Goal: Task Accomplishment & Management: Manage account settings

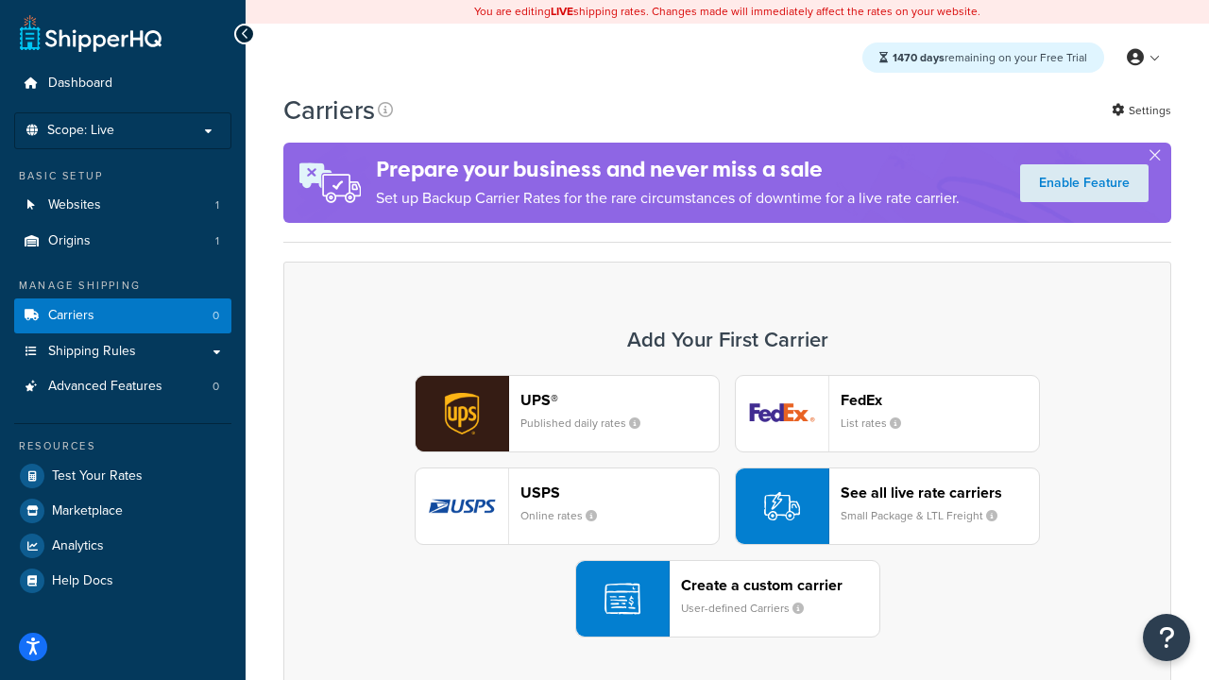
click at [727, 506] on div "UPS® Published daily rates FedEx List rates USPS Online rates See all live rate…" at bounding box center [727, 506] width 848 height 263
click at [940, 400] on header "FedEx" at bounding box center [940, 400] width 198 height 18
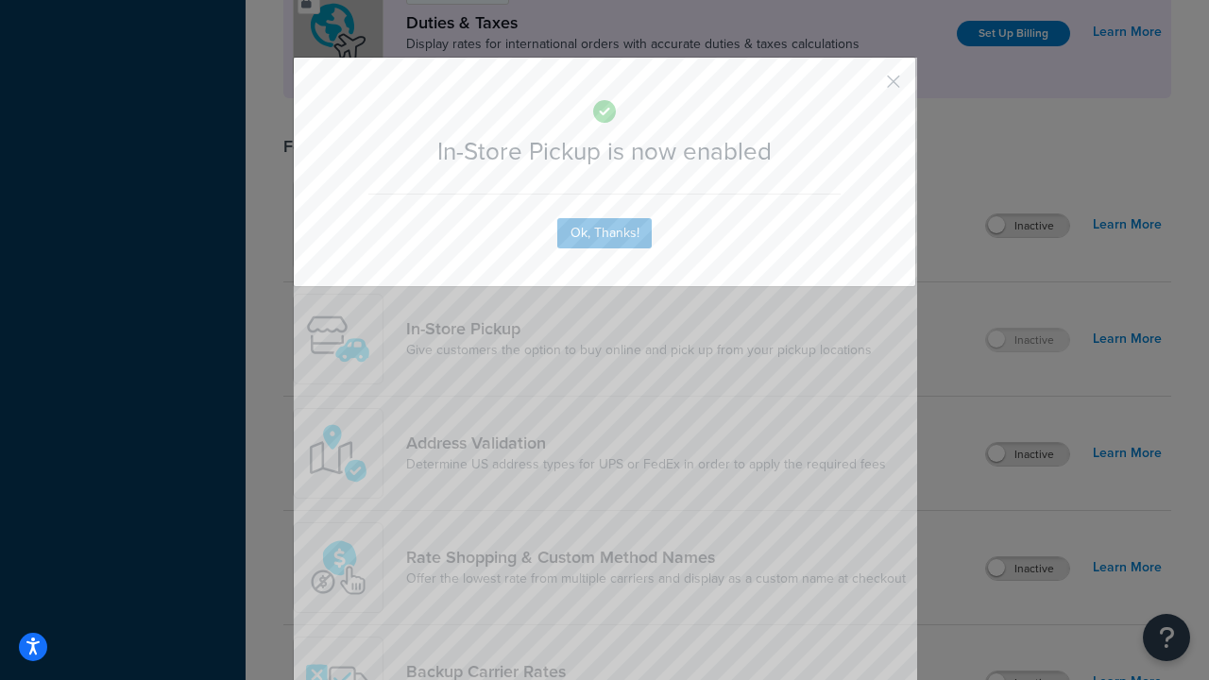
click at [865, 88] on button "button" at bounding box center [865, 88] width 5 height 5
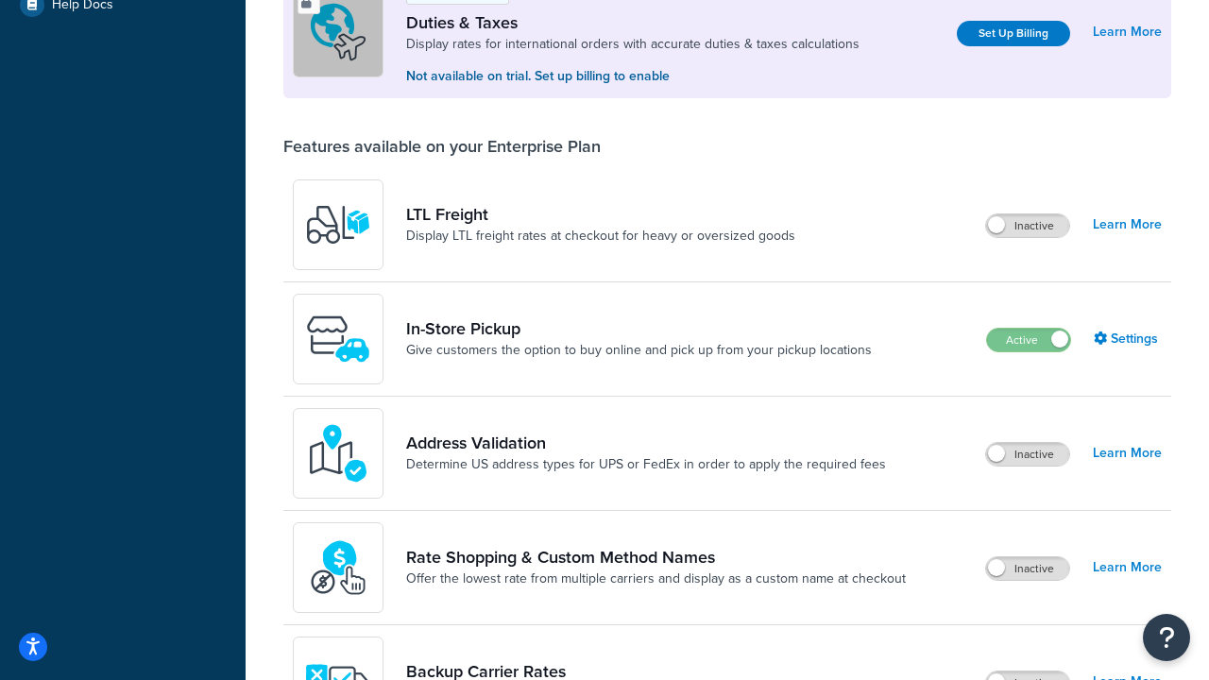
scroll to position [576, 0]
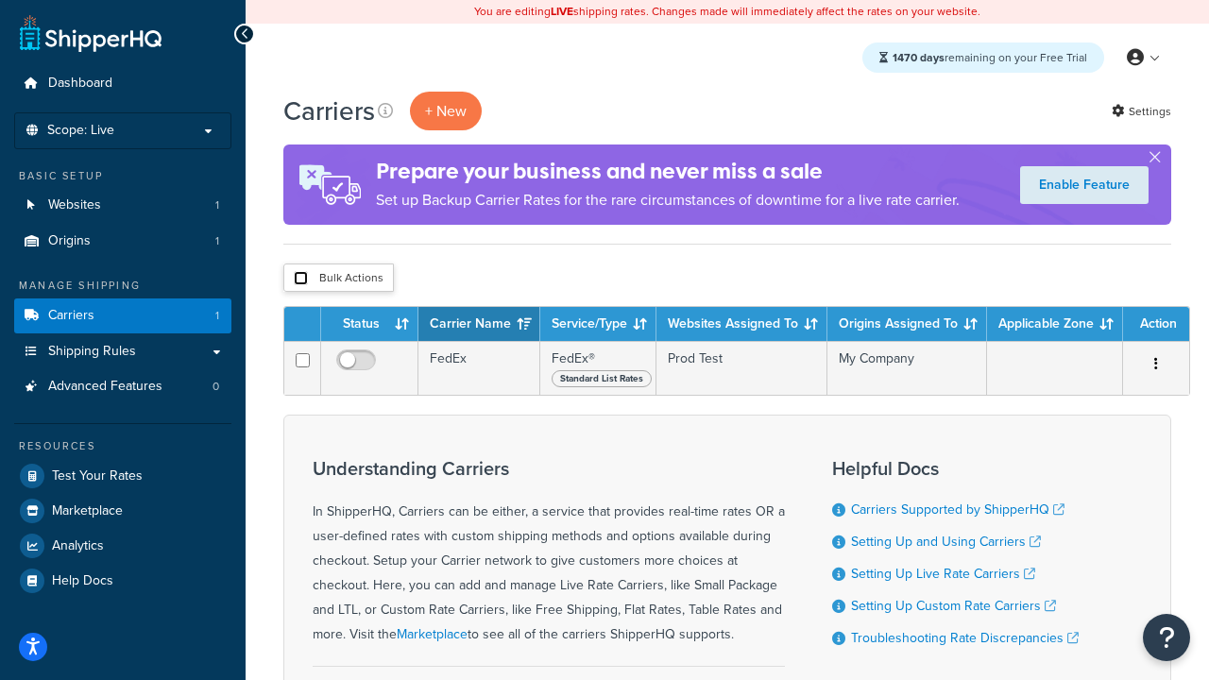
click at [300, 279] on input "checkbox" at bounding box center [301, 278] width 14 height 14
checkbox input "true"
click at [0, 0] on button "Delete" at bounding box center [0, 0] width 0 height 0
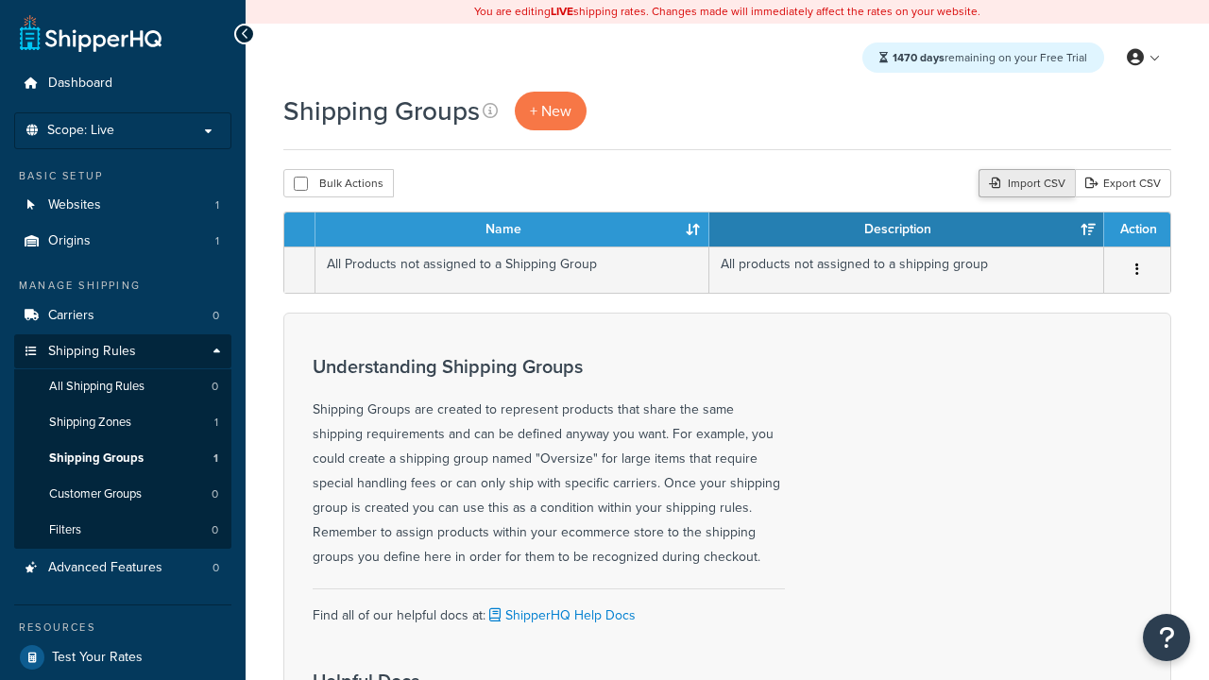
click at [1024, 184] on div "Import CSV" at bounding box center [1027, 183] width 96 height 28
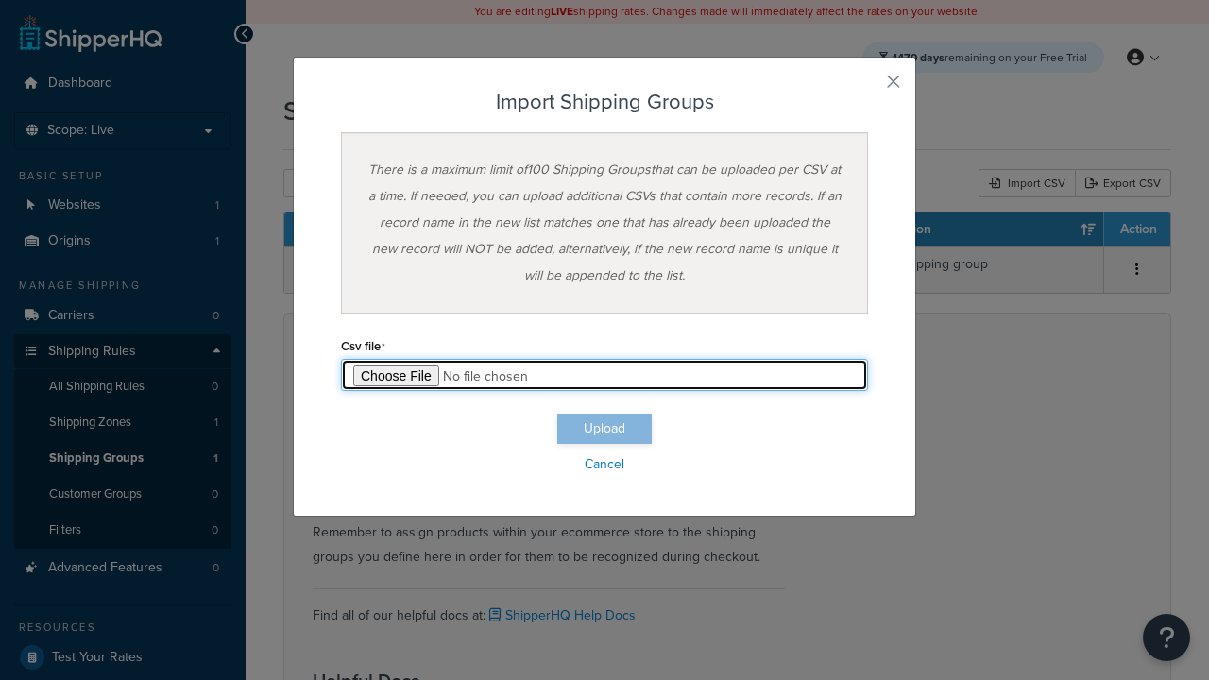
click at [605, 375] on input "file" at bounding box center [604, 375] width 527 height 32
type input "C:\fakepath\importShippingGroupsSuccess.csv"
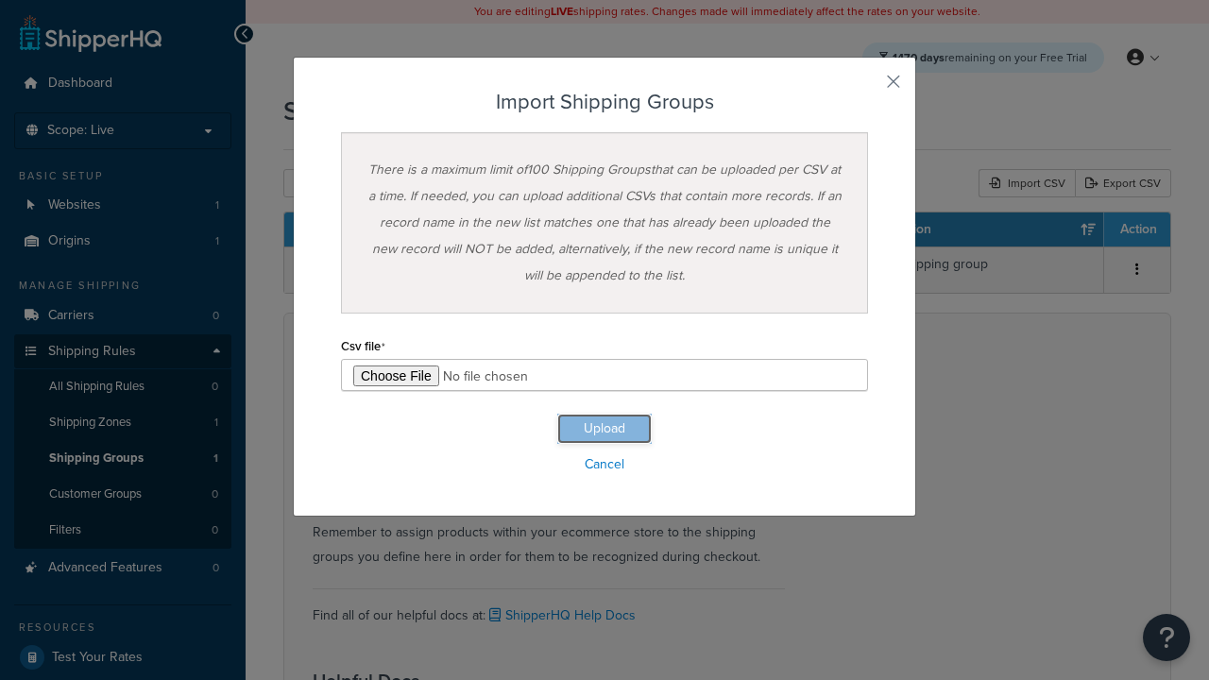
click at [605, 429] on button "Upload" at bounding box center [604, 429] width 94 height 30
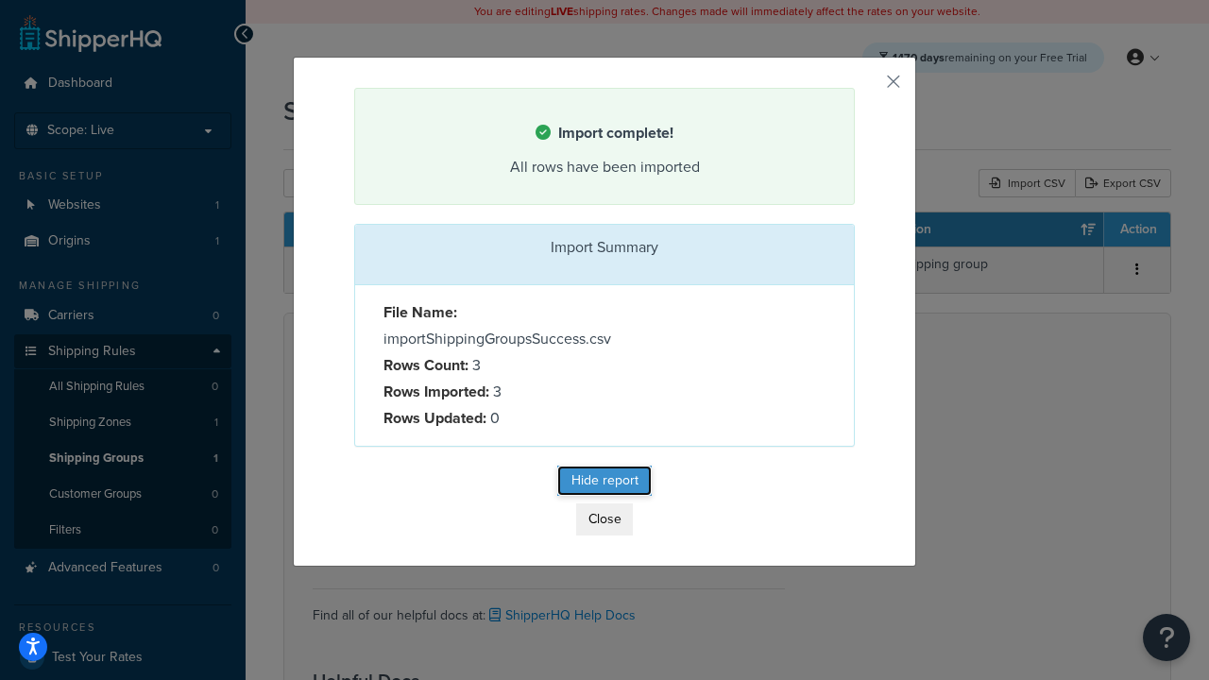
click at [605, 484] on button "Hide report" at bounding box center [604, 481] width 94 height 30
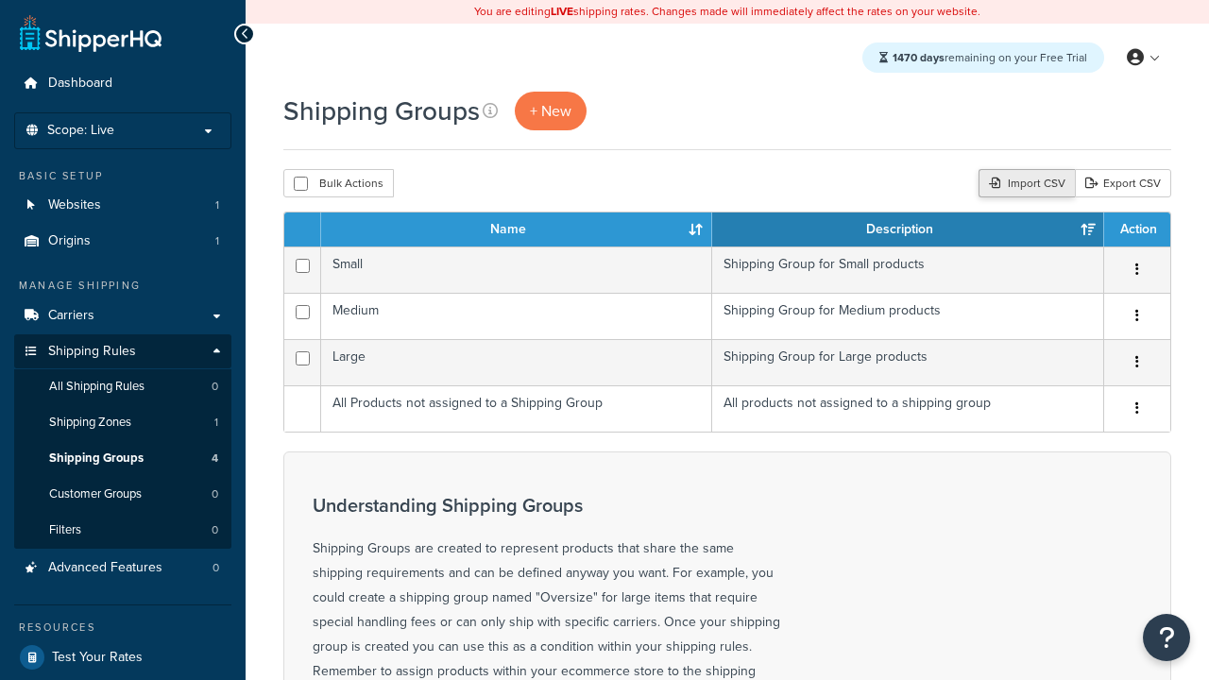
click at [1024, 184] on div "Import CSV" at bounding box center [1027, 183] width 96 height 28
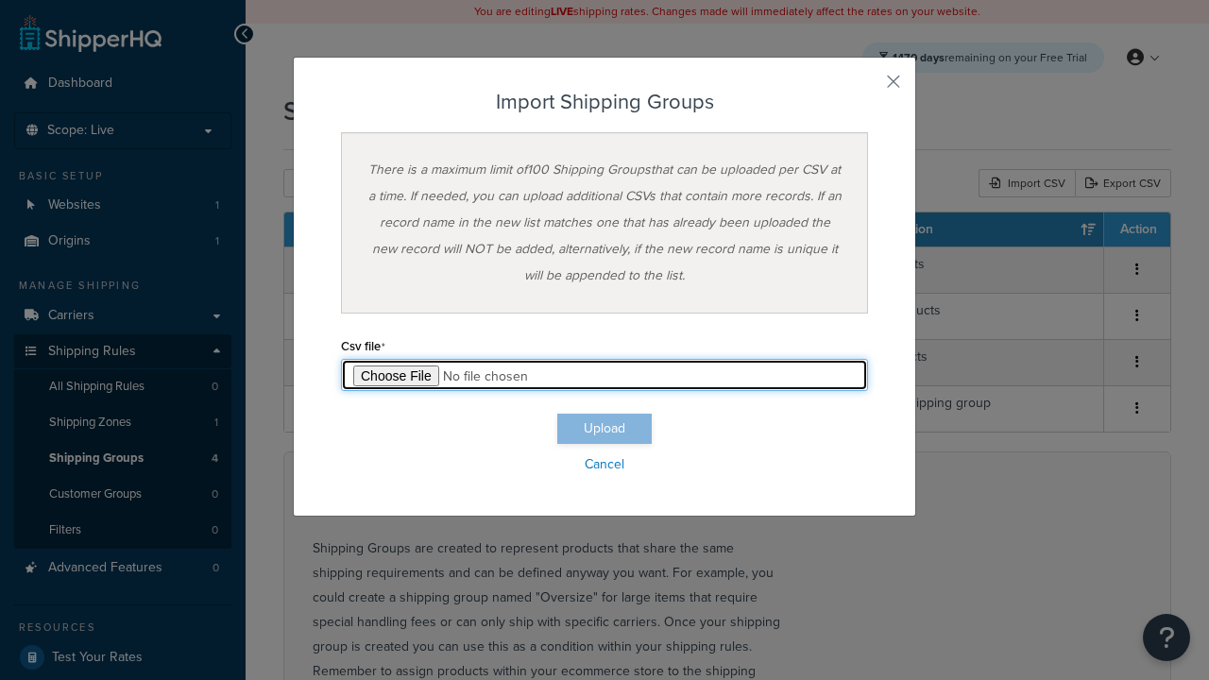
click at [605, 375] on input "file" at bounding box center [604, 375] width 527 height 32
type input "C:\fakepath\importShippingGroupsFailure.csv"
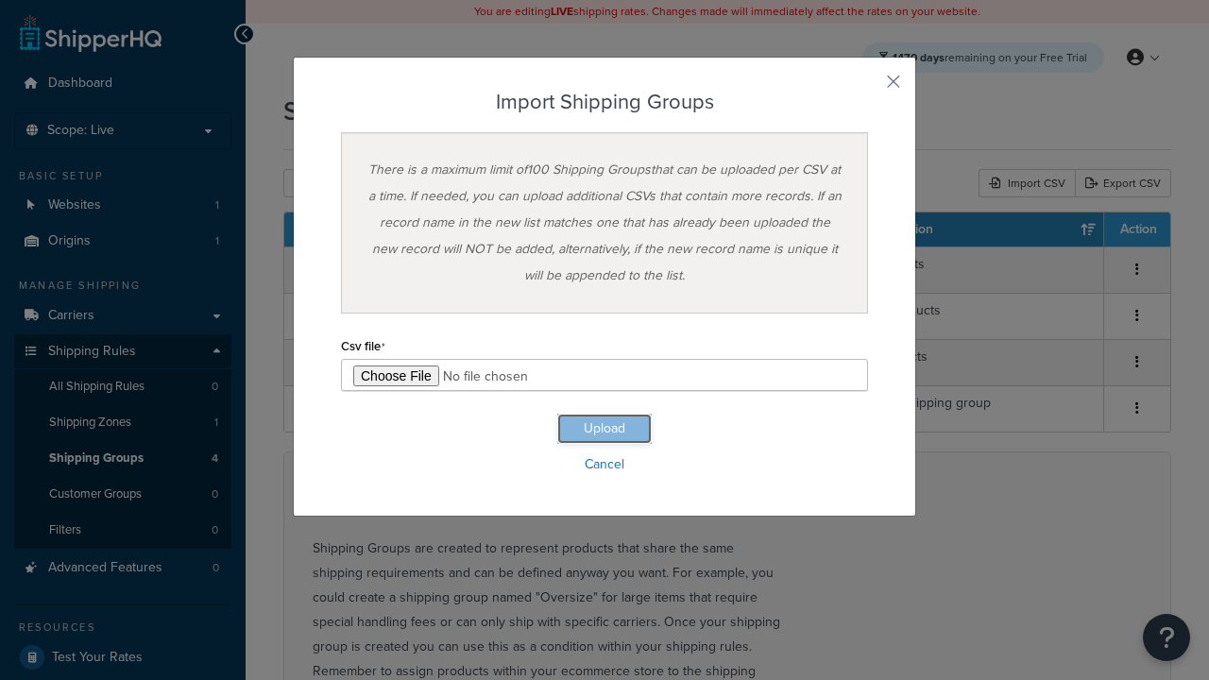
click at [605, 429] on button "Upload" at bounding box center [604, 429] width 94 height 30
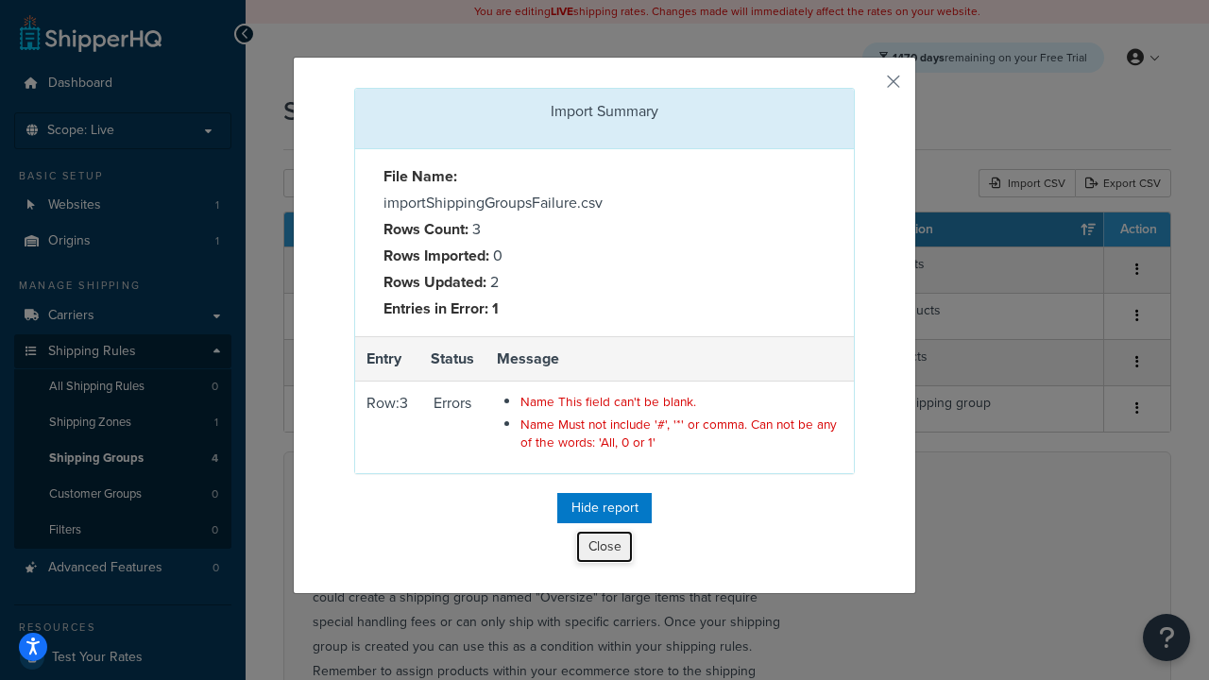
click at [605, 551] on button "Close" at bounding box center [604, 547] width 57 height 32
